Goal: Book appointment/travel/reservation

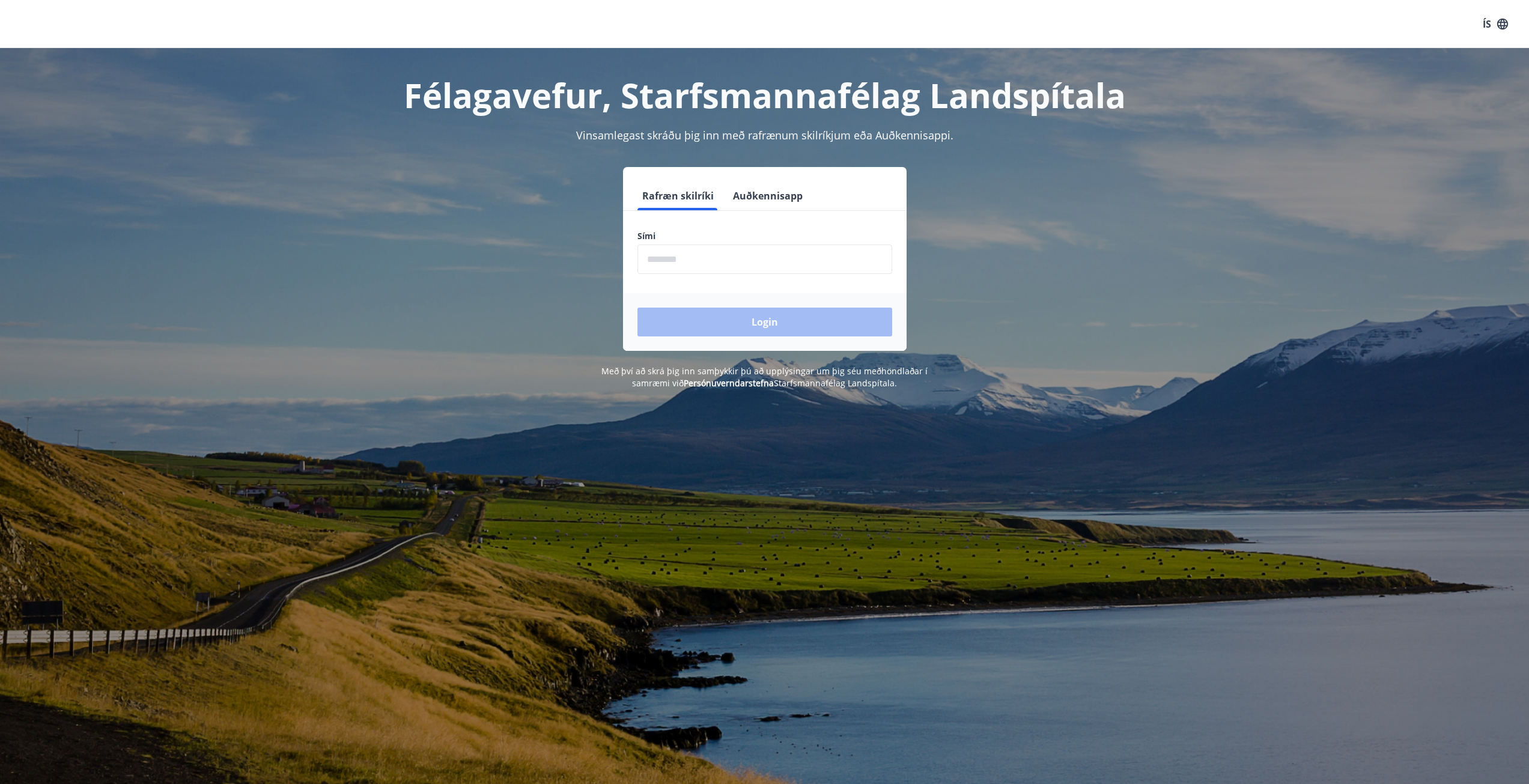
click at [673, 262] on input "phone" at bounding box center [765, 258] width 255 height 30
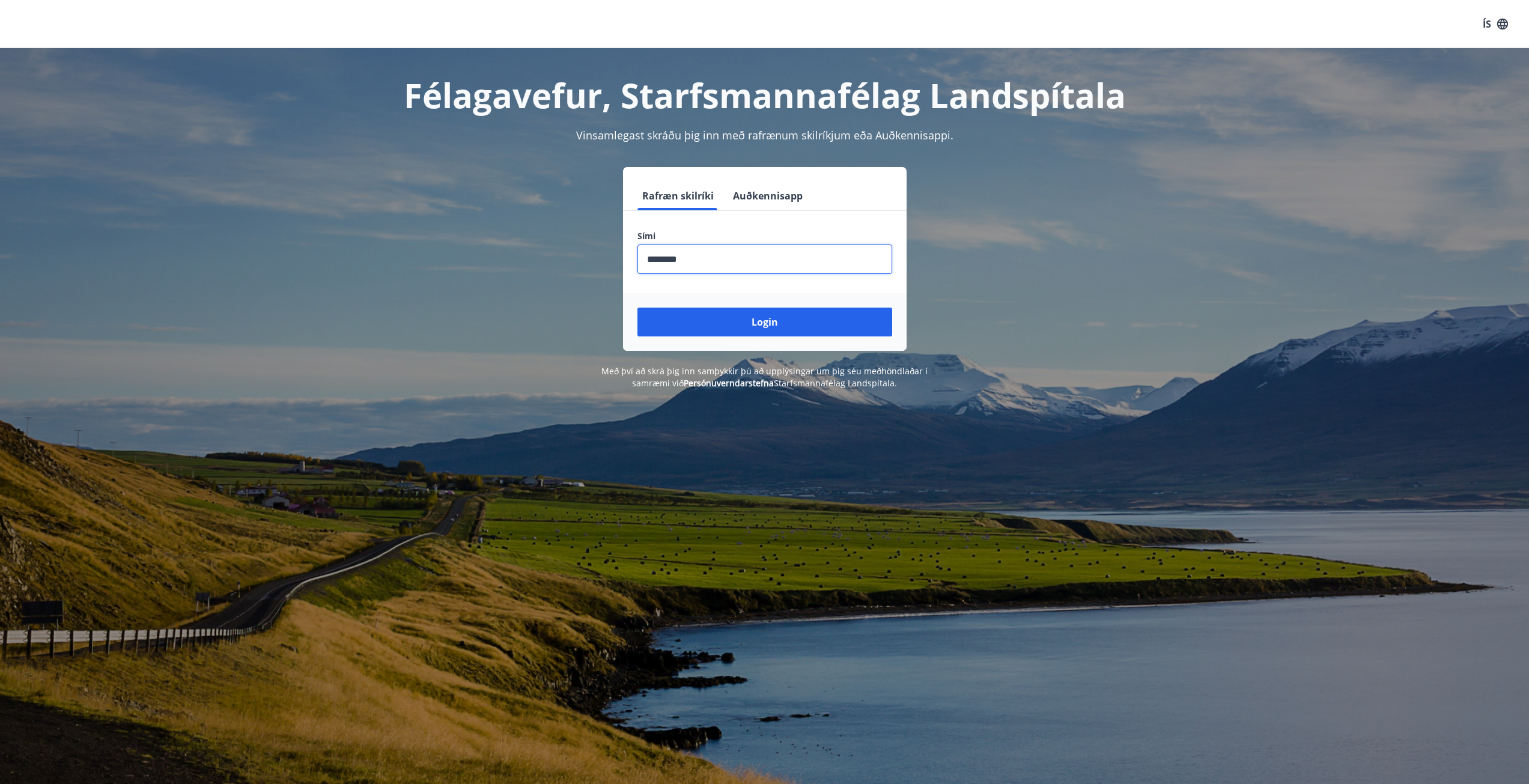
type input "********"
click at [638, 308] on button "Login" at bounding box center [765, 322] width 255 height 29
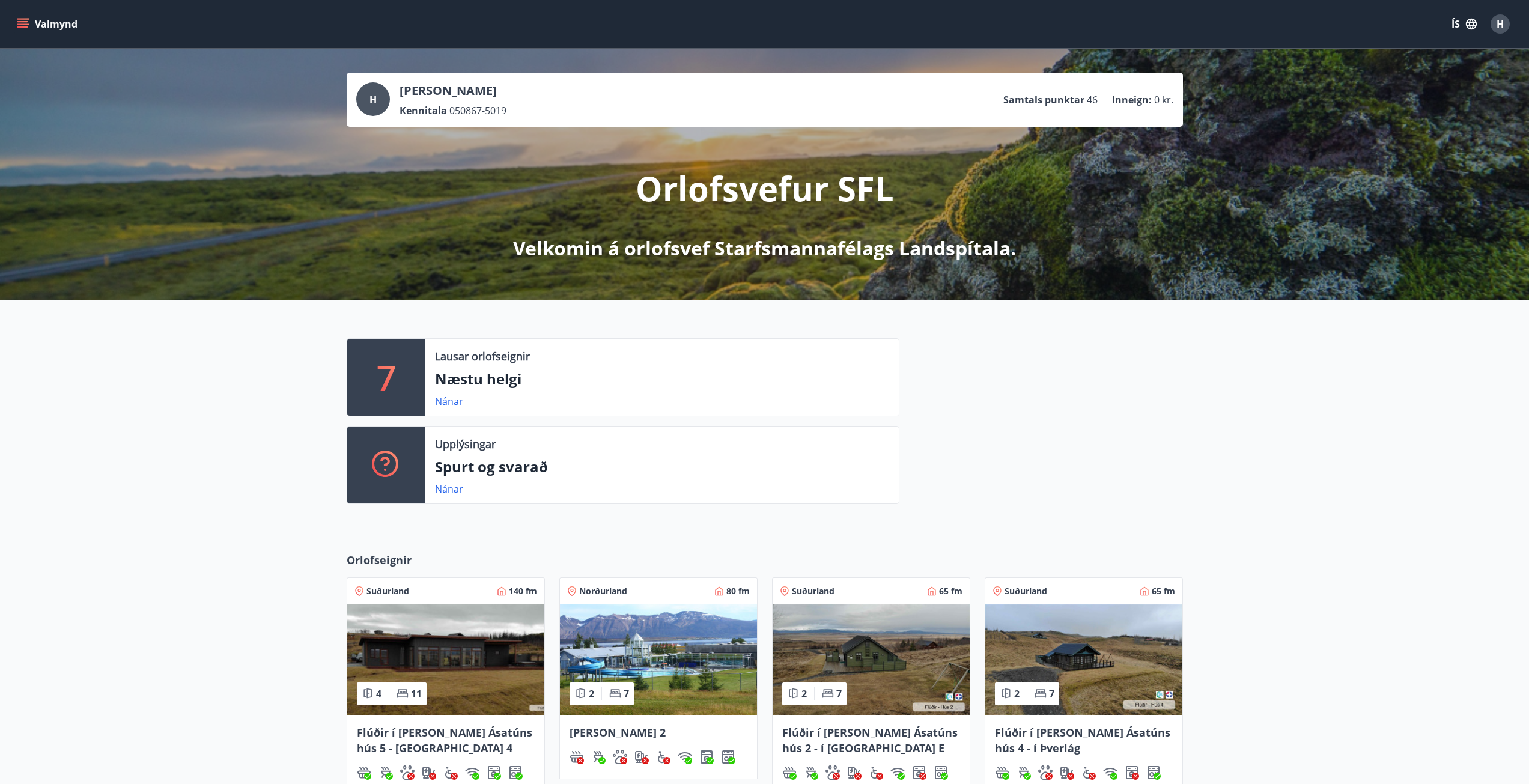
click at [449, 403] on link "Nánar" at bounding box center [449, 401] width 28 height 14
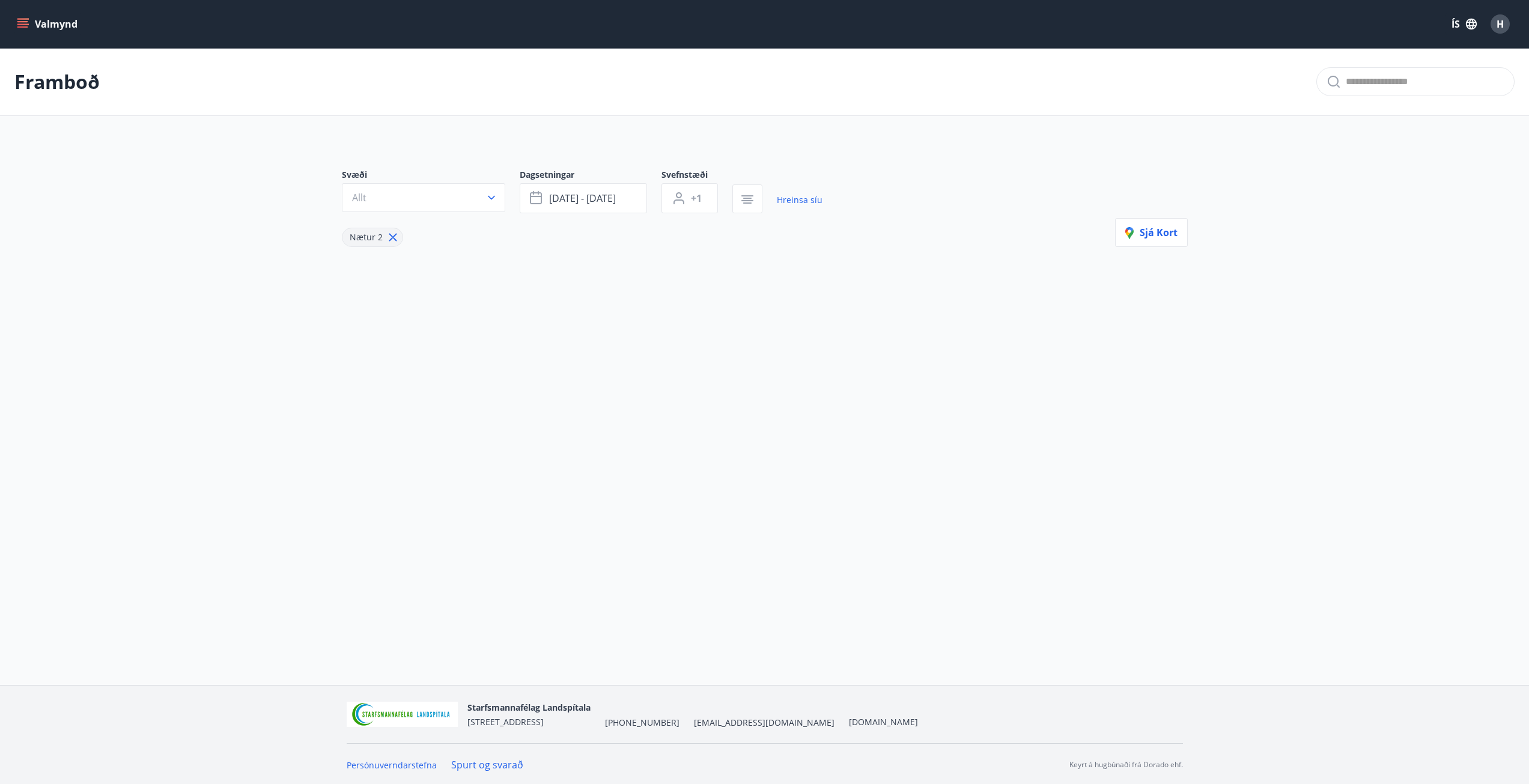
type input "*"
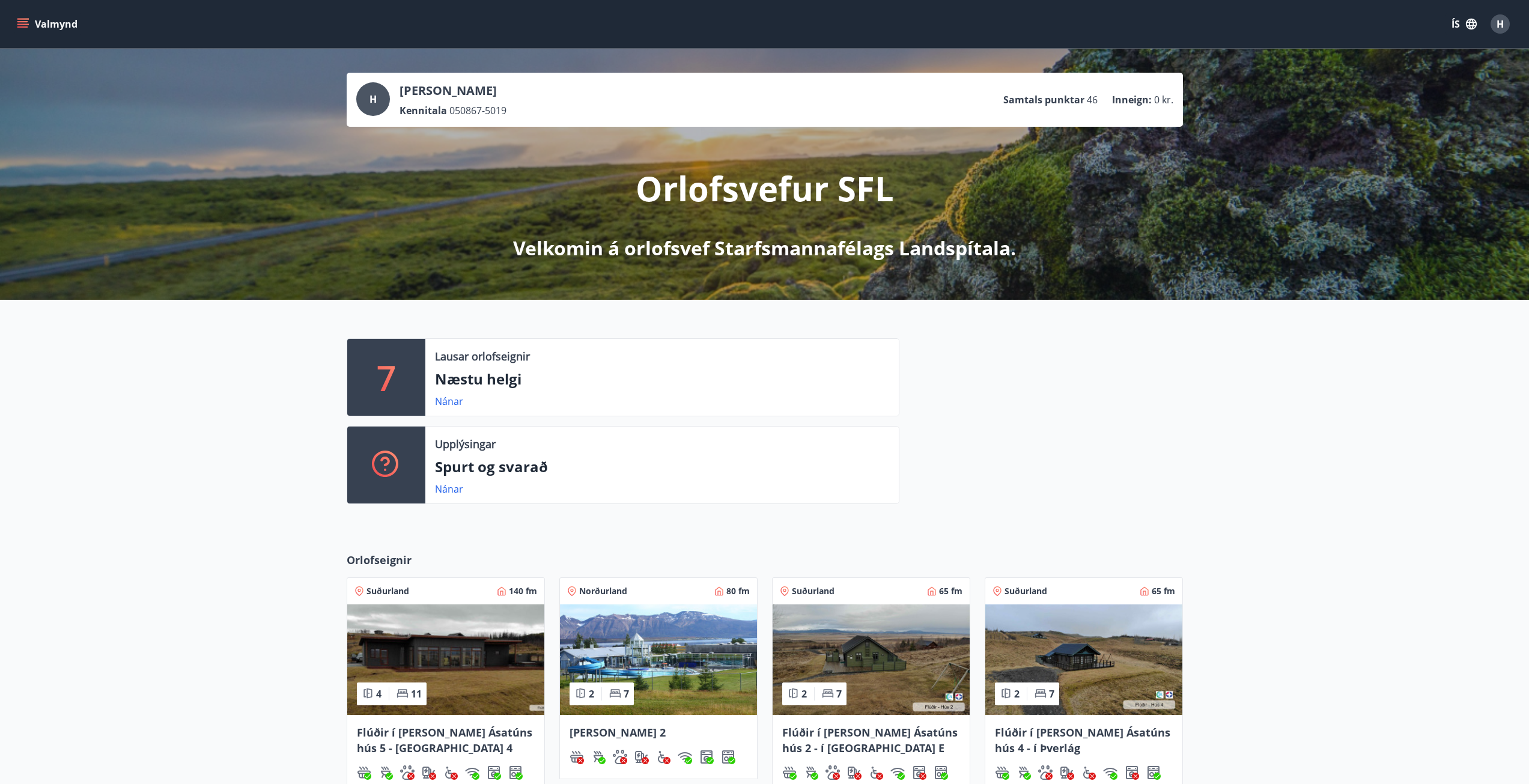
click at [36, 22] on button "Valmynd" at bounding box center [48, 24] width 68 height 21
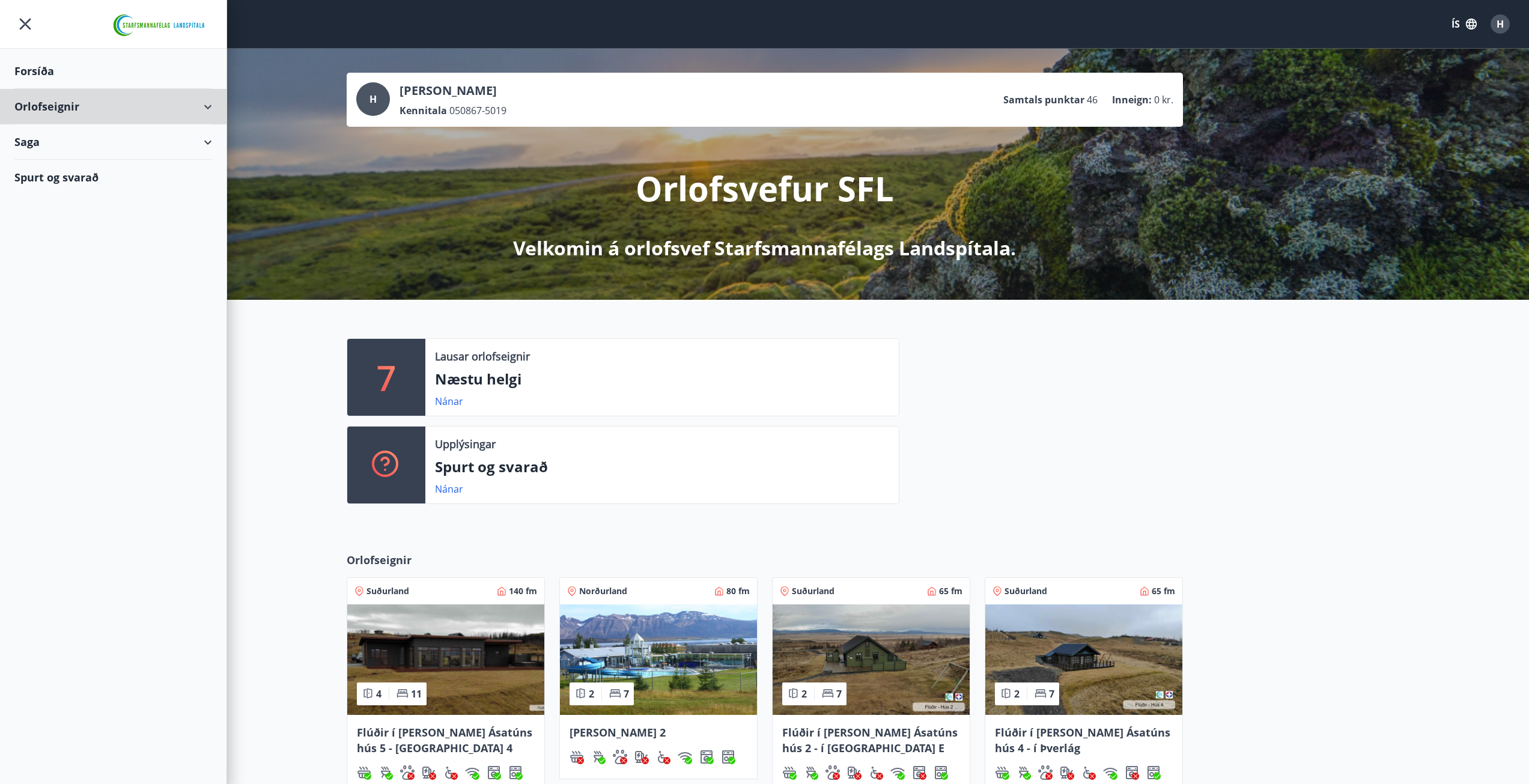
click at [205, 103] on div "Orlofseignir" at bounding box center [113, 106] width 198 height 36
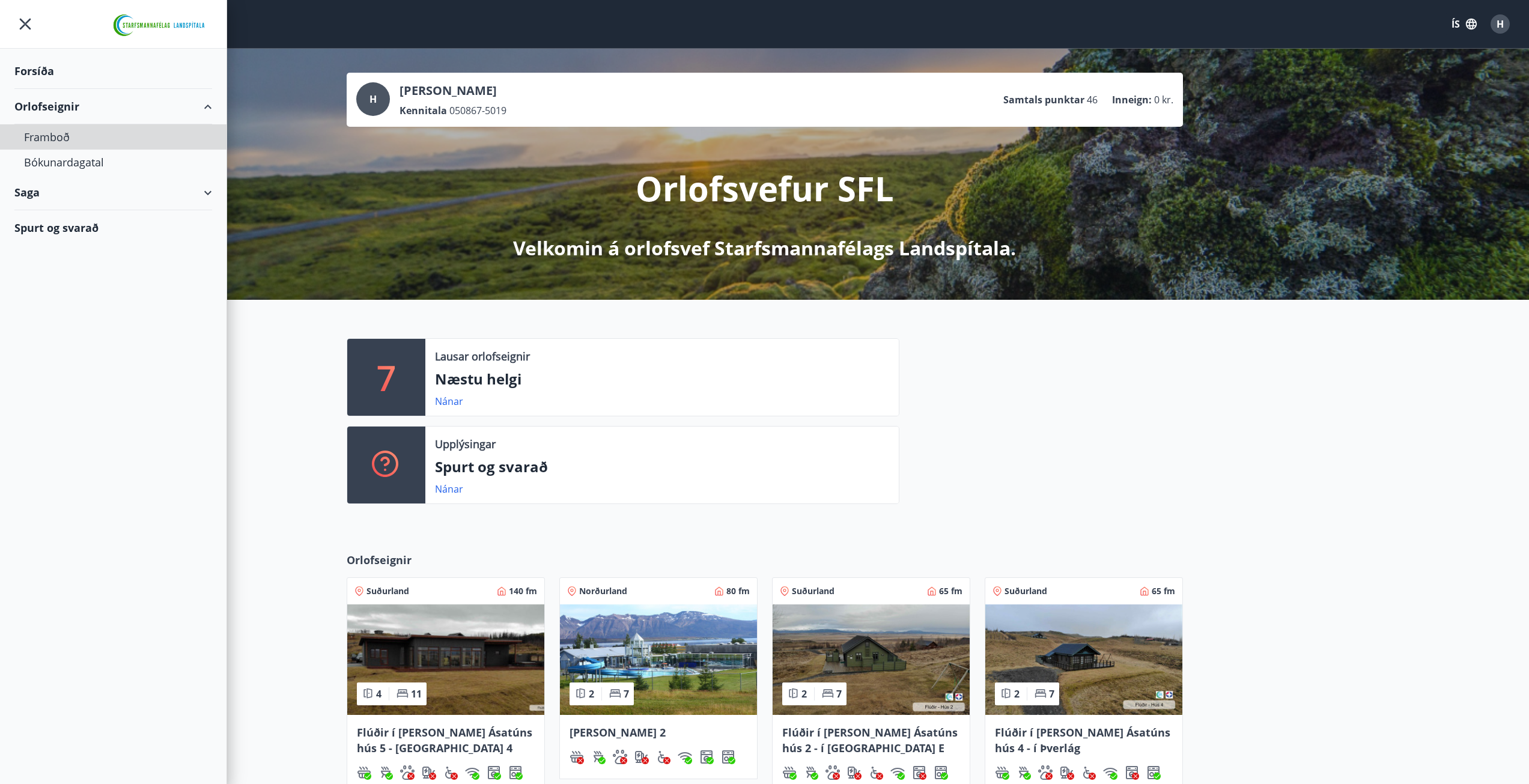
click at [43, 135] on div "Framboð" at bounding box center [113, 137] width 178 height 25
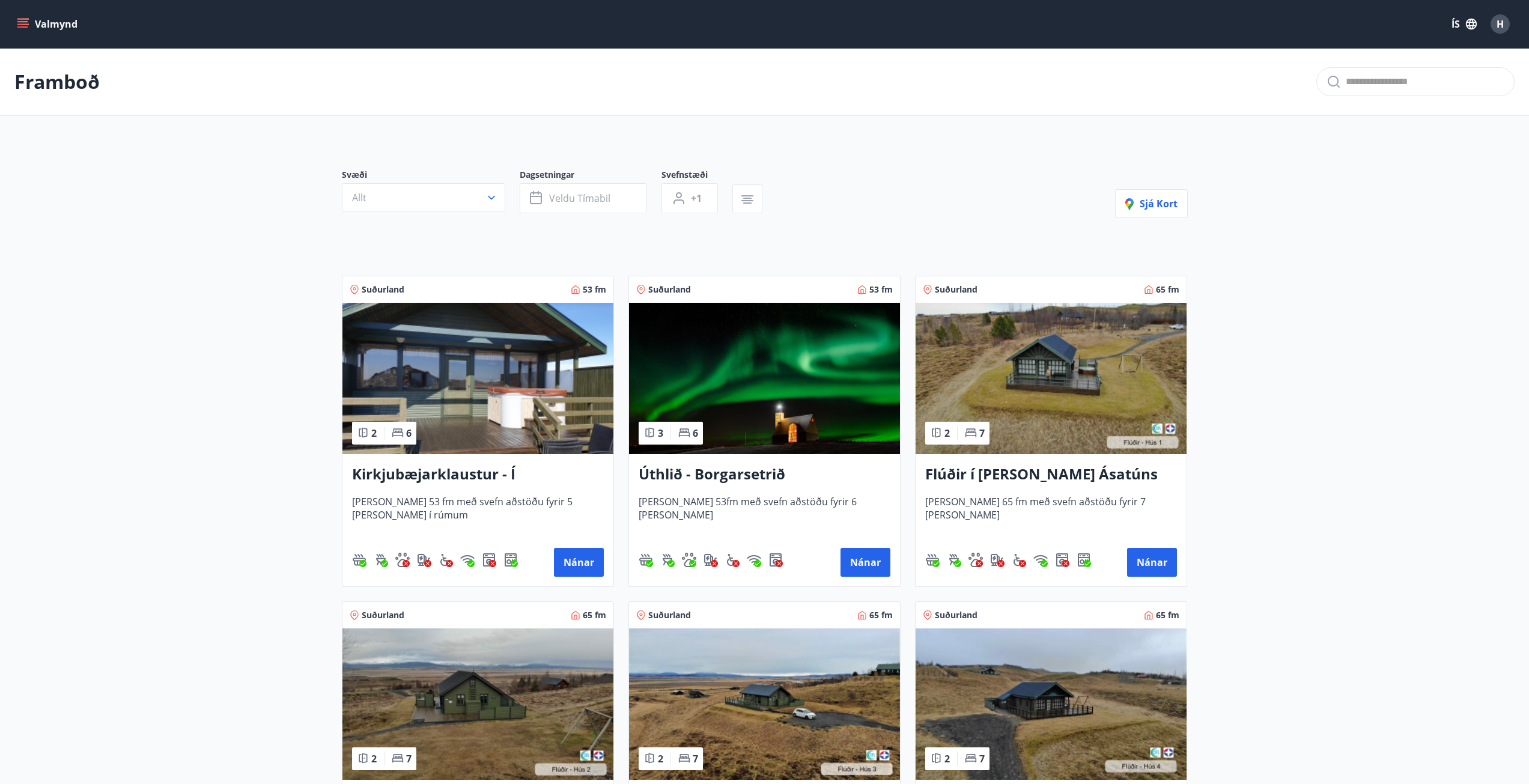
click at [23, 26] on icon "menu" at bounding box center [22, 26] width 11 height 1
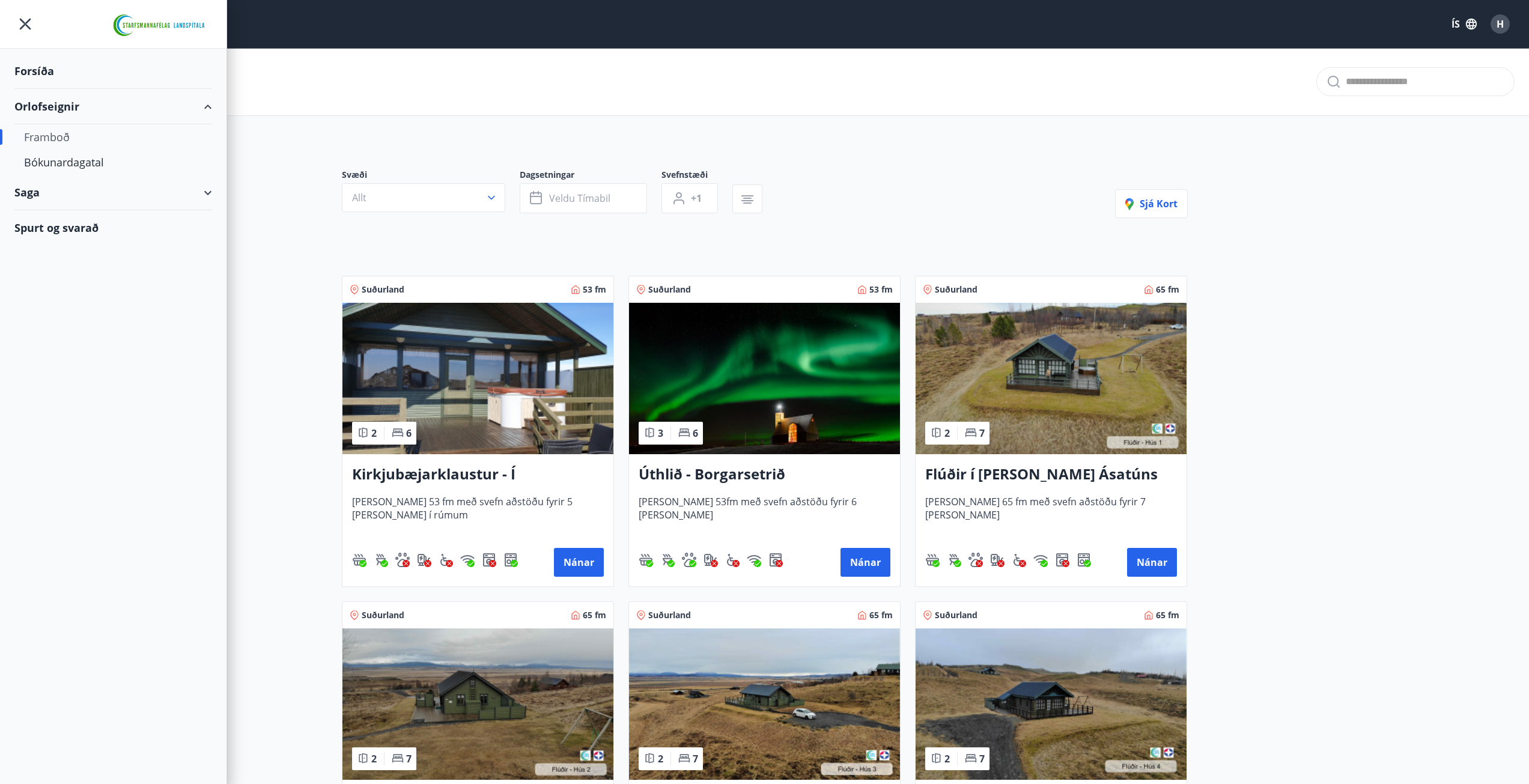
click at [76, 161] on div "Bókunardagatal" at bounding box center [113, 162] width 178 height 25
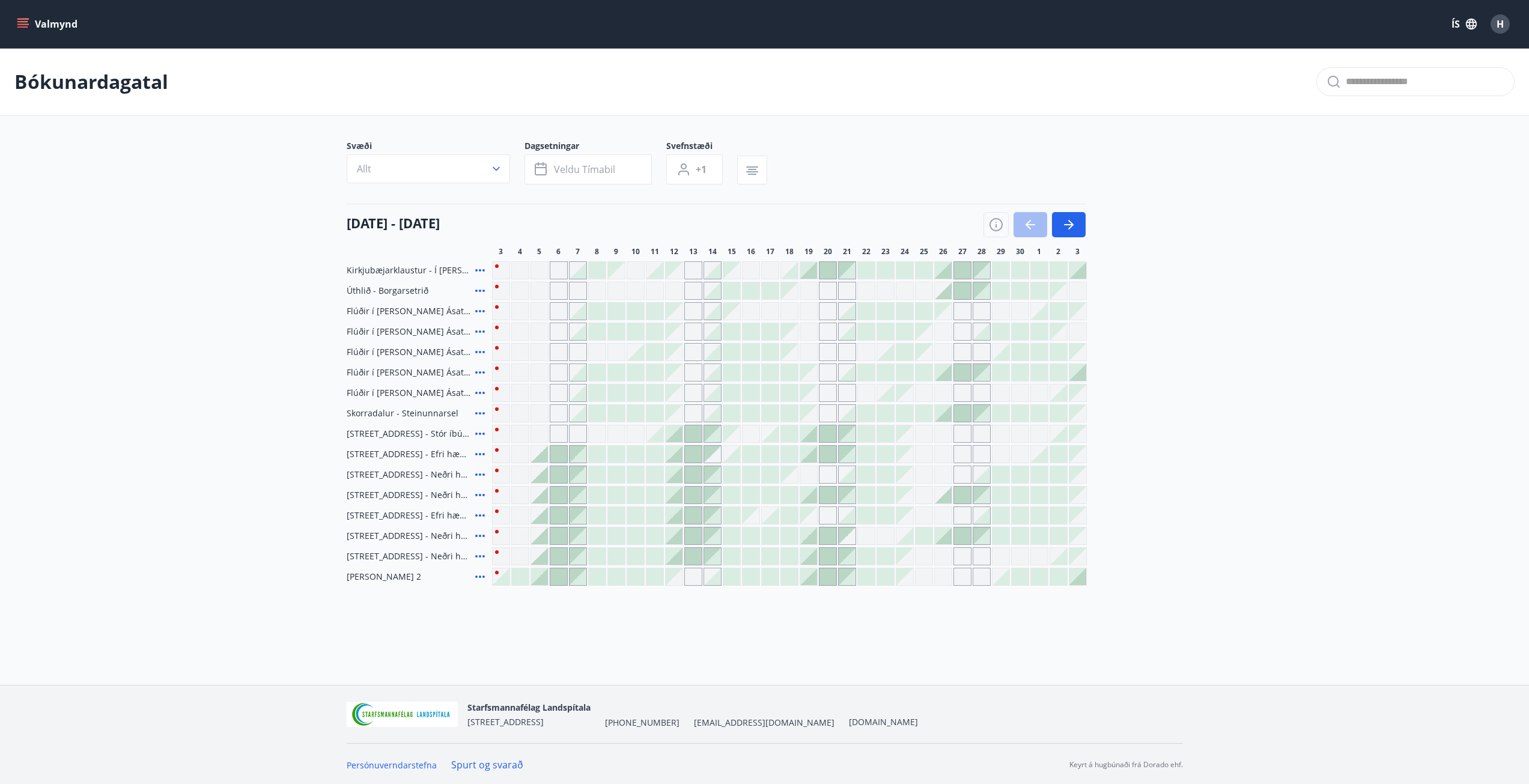
click at [479, 373] on icon at bounding box center [479, 372] width 10 height 2
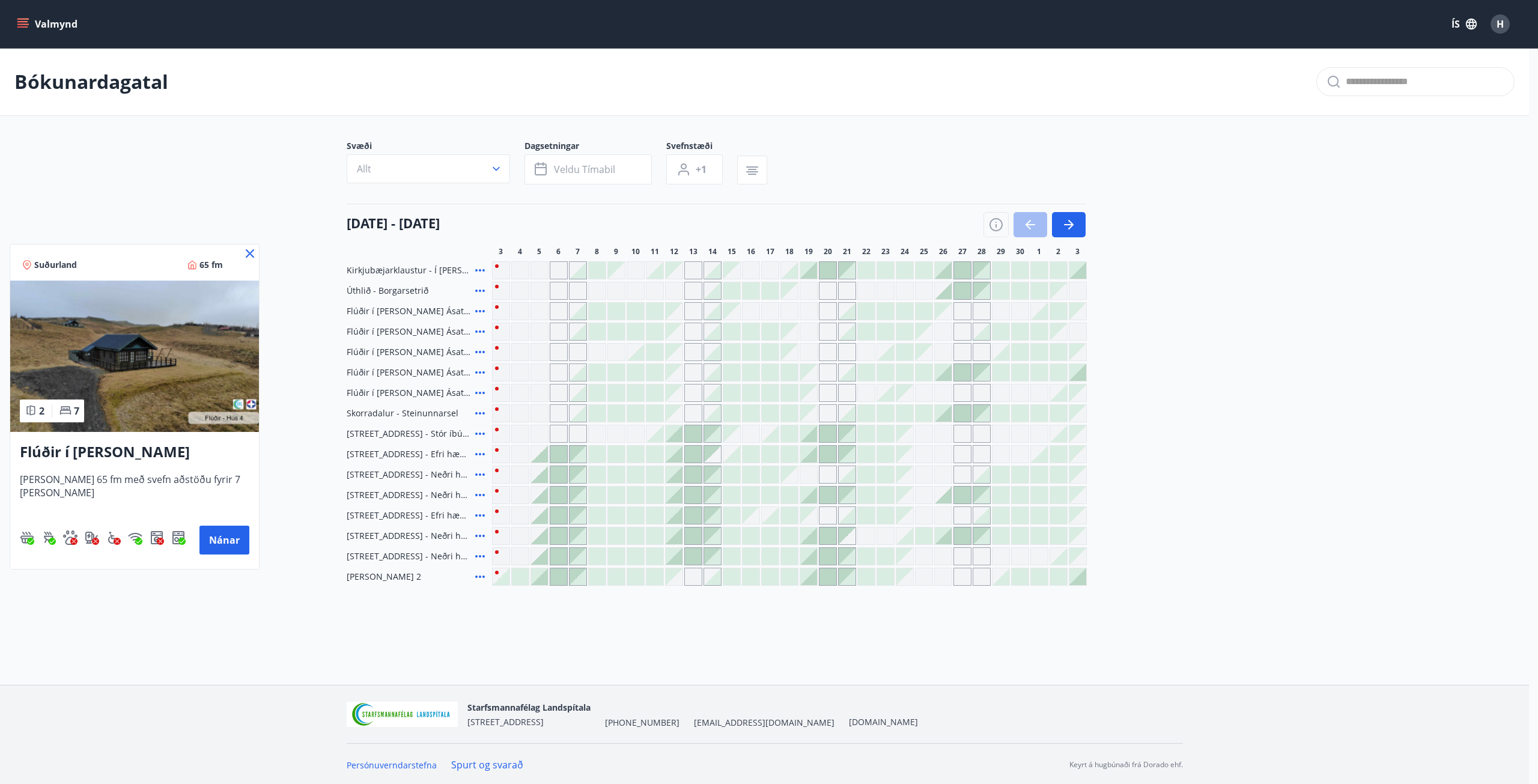
click at [221, 543] on button "Nánar" at bounding box center [225, 540] width 50 height 29
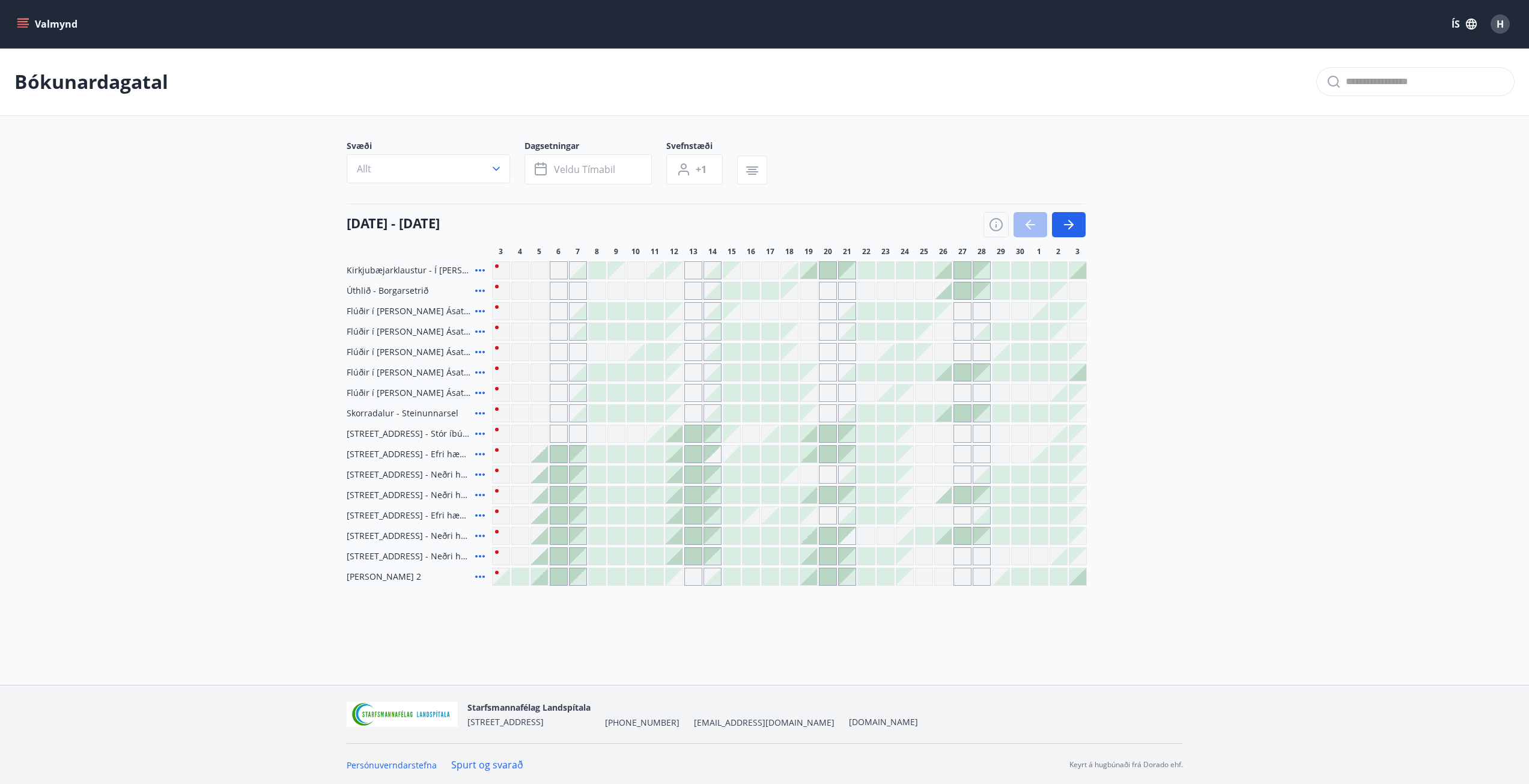
click at [944, 374] on div at bounding box center [942, 371] width 16 height 16
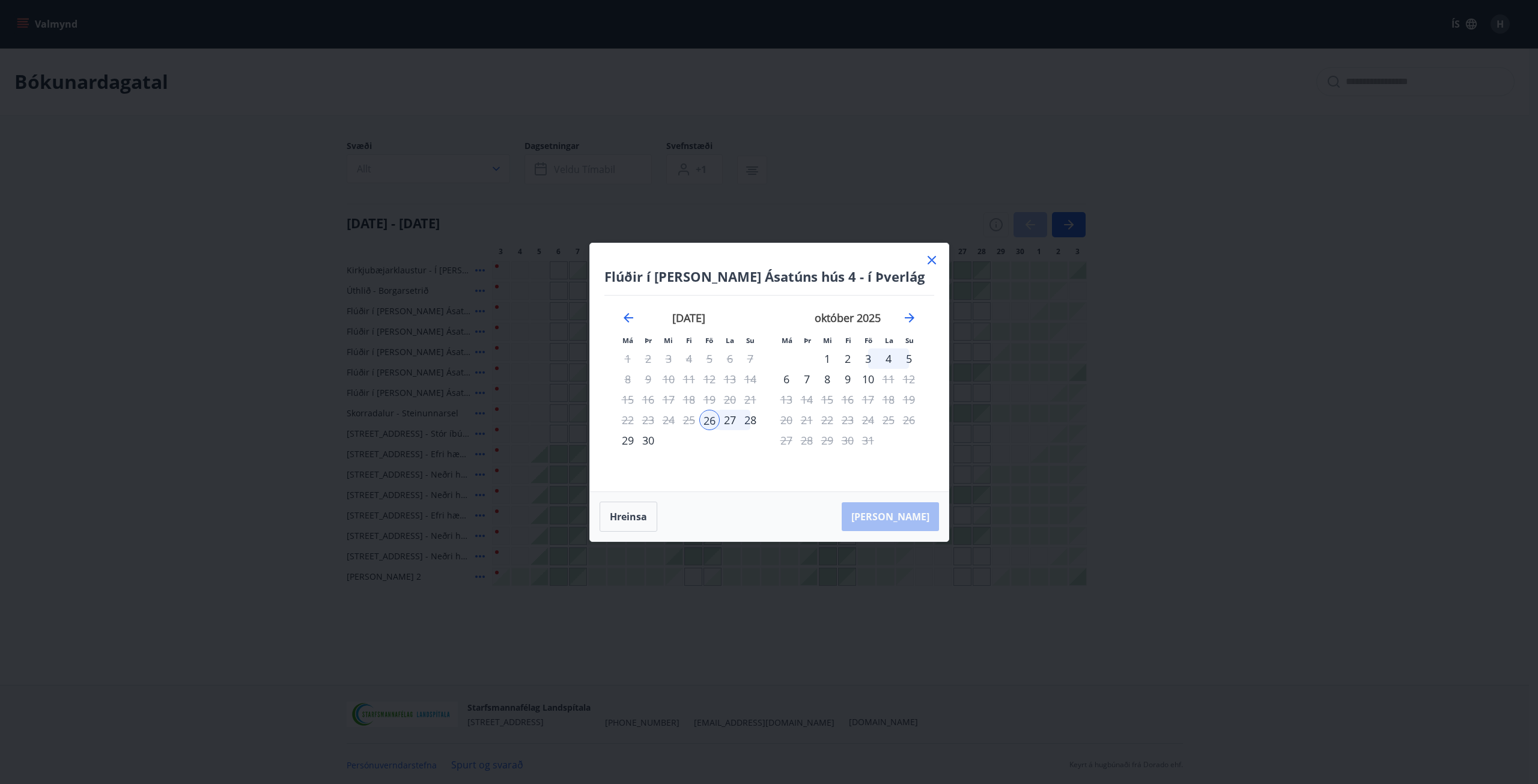
click at [751, 421] on div "28" at bounding box center [750, 419] width 20 height 20
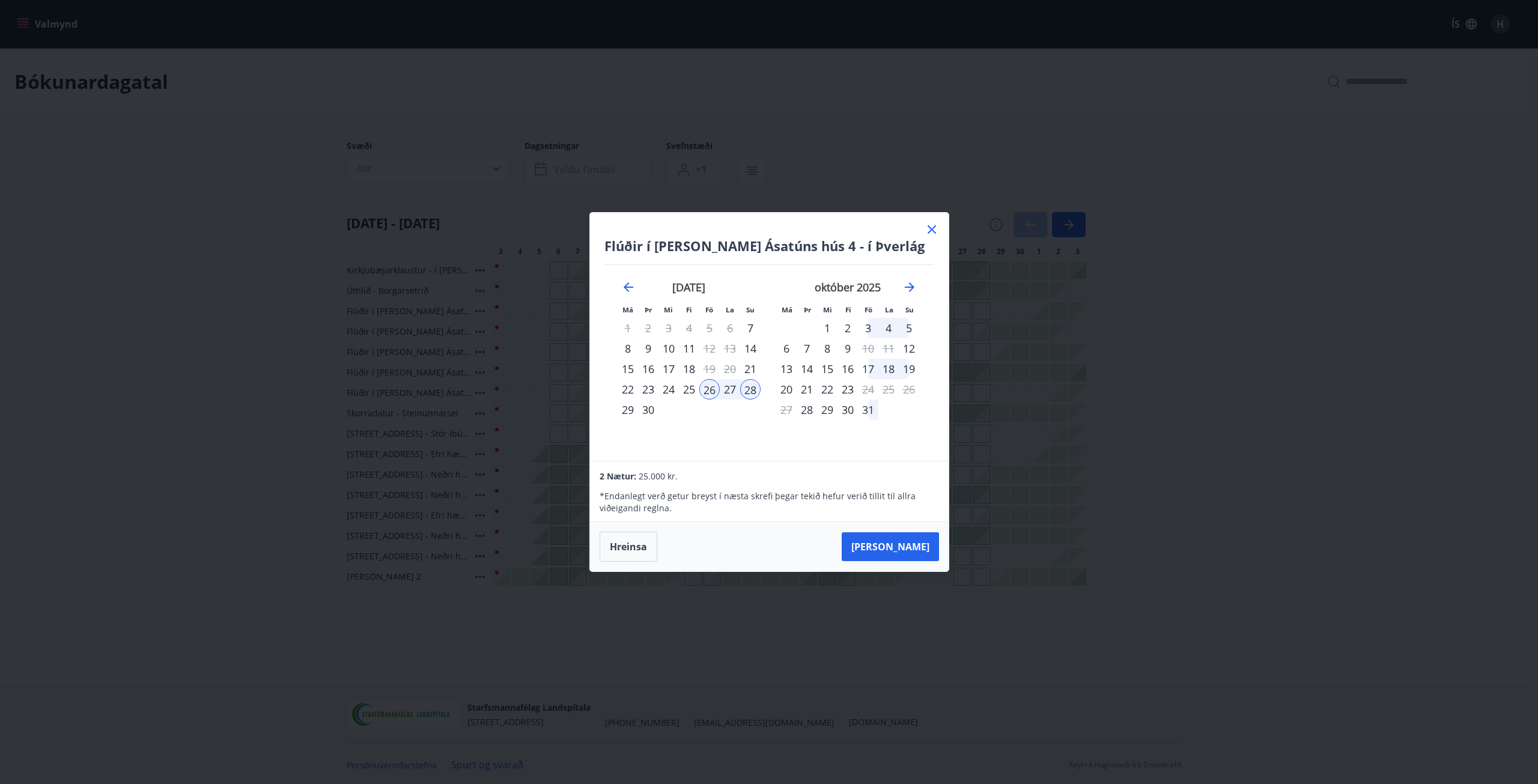
click at [926, 225] on icon at bounding box center [931, 229] width 14 height 14
